Goal: Task Accomplishment & Management: Use online tool/utility

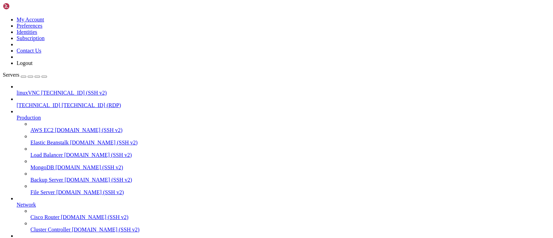
click at [42, 102] on span "[TECHNICAL_ID]" at bounding box center [39, 105] width 44 height 6
click at [49, 102] on span "[TECHNICAL_ID]" at bounding box center [39, 105] width 44 height 6
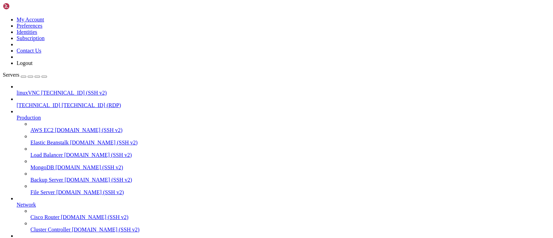
click at [46, 90] on span "[TECHNICAL_ID] (SSH v2)" at bounding box center [74, 93] width 66 height 6
click at [61, 102] on span "[TECHNICAL_ID] (RDP)" at bounding box center [90, 105] width 59 height 6
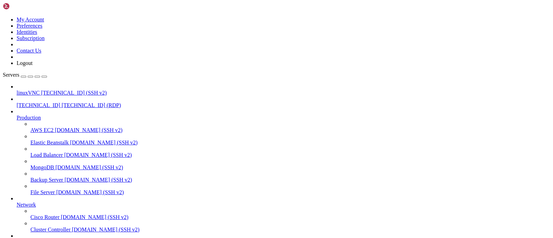
click at [61, 102] on span "[TECHNICAL_ID] (RDP)" at bounding box center [90, 105] width 59 height 6
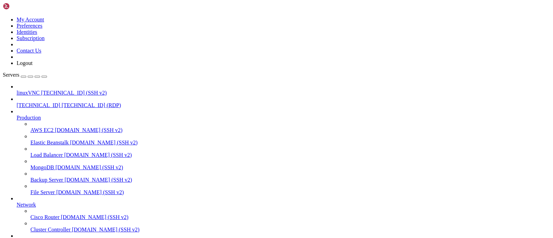
click at [40, 90] on span "linuxVNC" at bounding box center [28, 93] width 23 height 6
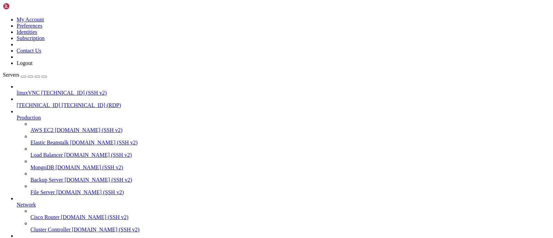
click at [54, 102] on span "[TECHNICAL_ID]" at bounding box center [39, 105] width 44 height 6
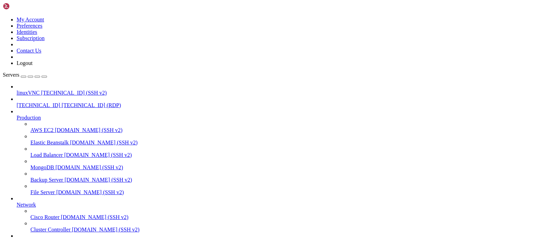
drag, startPoint x: 230, startPoint y: 458, endPoint x: 110, endPoint y: 457, distance: 119.5
